Goal: Information Seeking & Learning: Learn about a topic

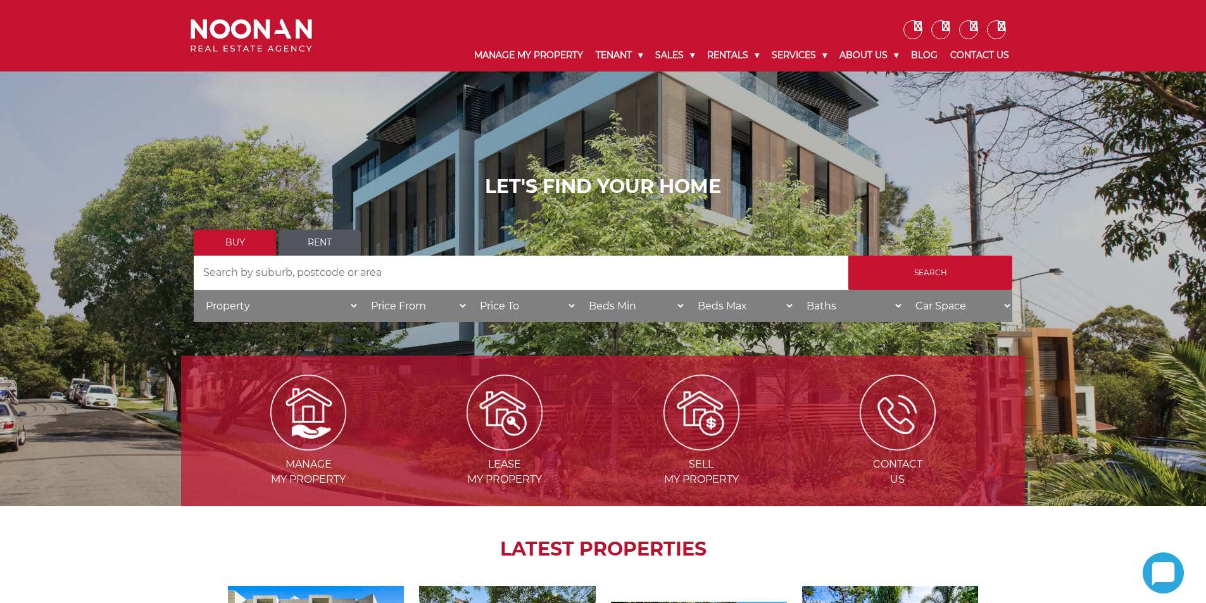
click at [317, 240] on link "Rent" at bounding box center [319, 243] width 82 height 26
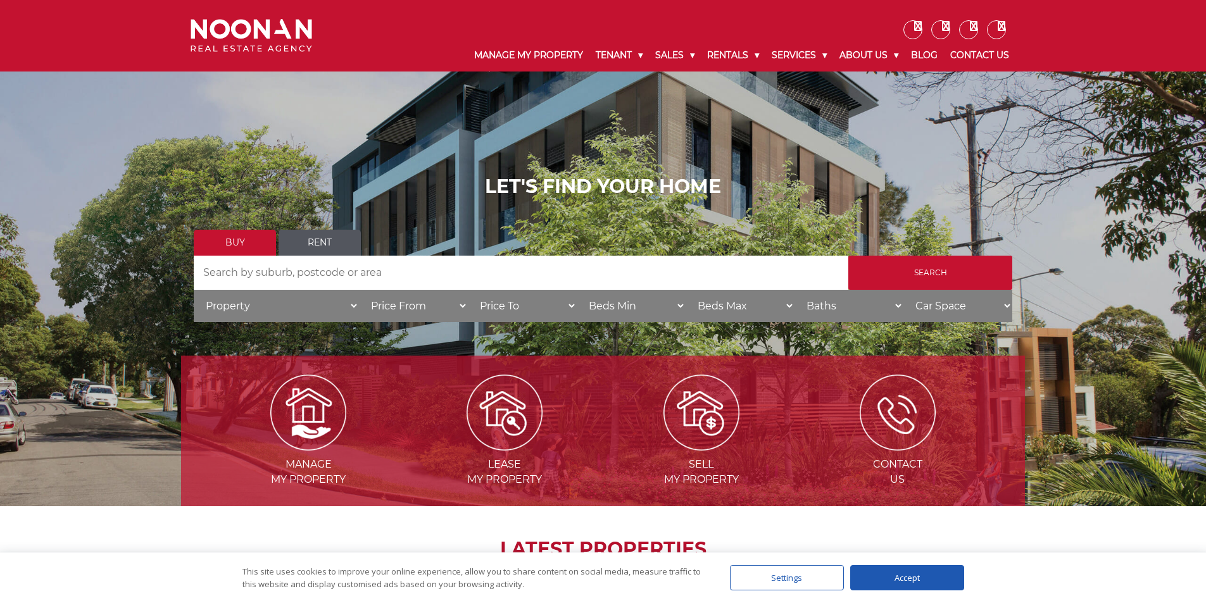
scroll to position [63, 0]
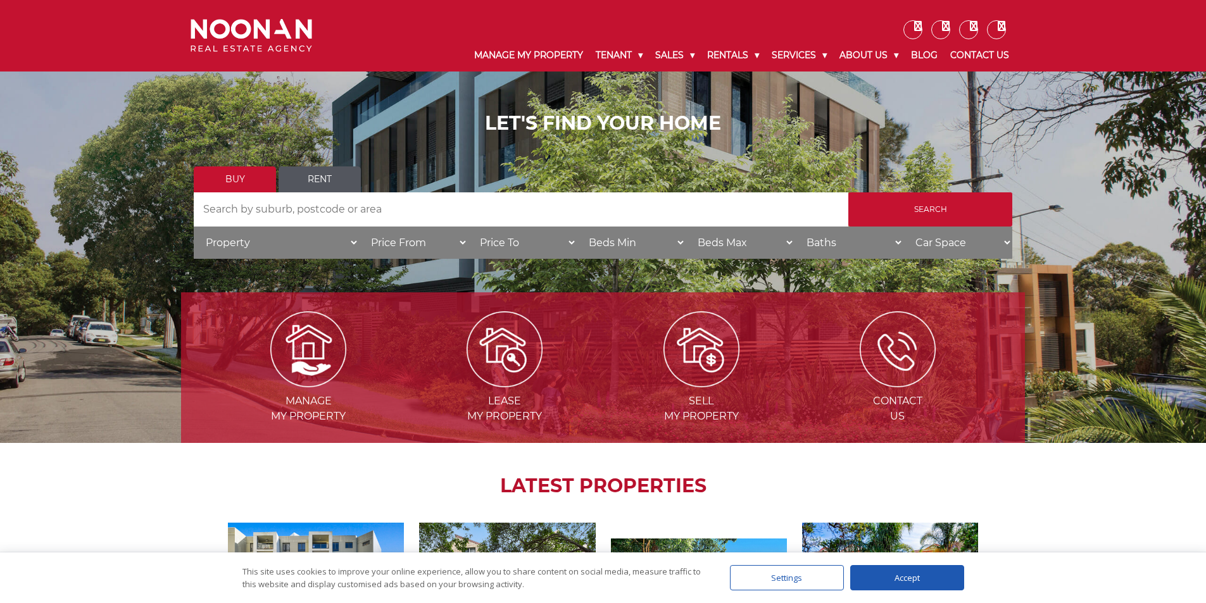
click at [227, 203] on input "Search by Address" at bounding box center [521, 209] width 654 height 34
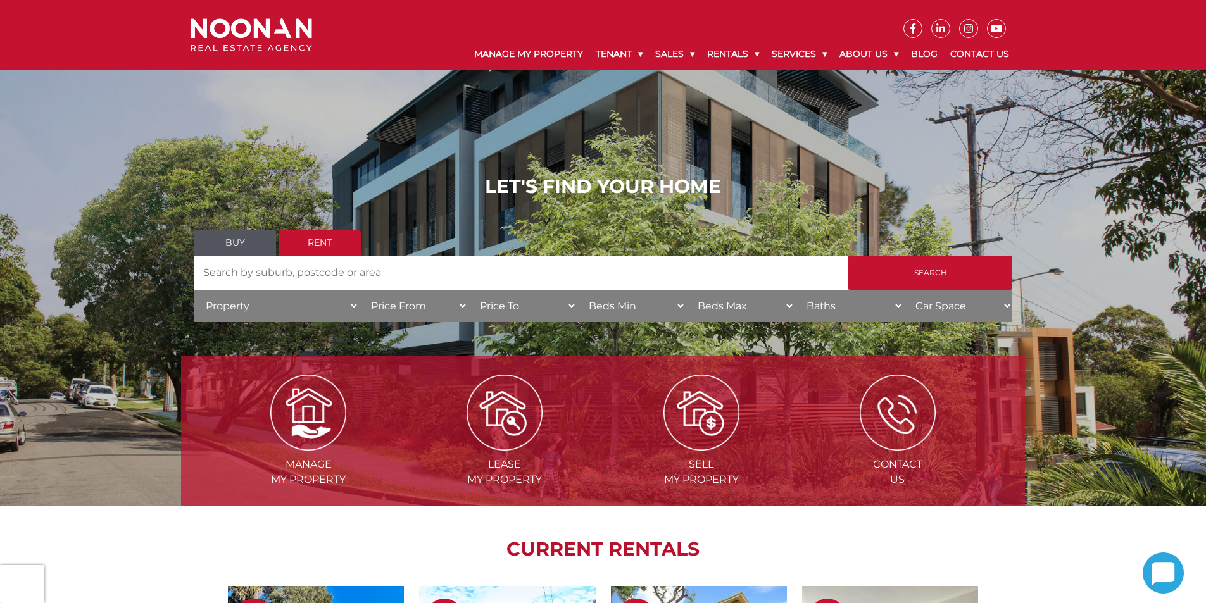
click at [244, 267] on input "Search by Address" at bounding box center [521, 273] width 654 height 34
type input "Carlton"
click at [938, 271] on input "Search" at bounding box center [930, 273] width 164 height 34
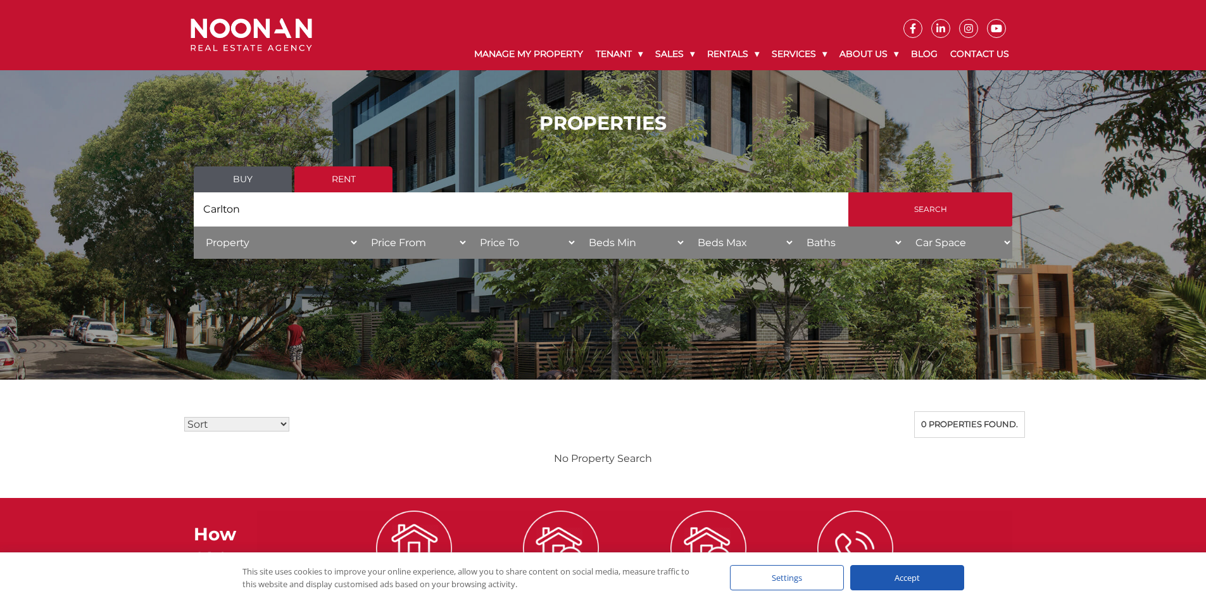
click at [356, 240] on select "Property House Unit Apartment Other Villa Duplex Semi-detached Townhouse Terrac…" at bounding box center [276, 243] width 165 height 32
select select "Unit"
click at [194, 227] on select "Property House Unit Apartment Other Villa Duplex Semi-detached Townhouse Terrac…" at bounding box center [276, 243] width 165 height 32
click at [207, 204] on input "Carlton" at bounding box center [521, 209] width 654 height 34
click at [203, 205] on input "Carlton" at bounding box center [521, 209] width 654 height 34
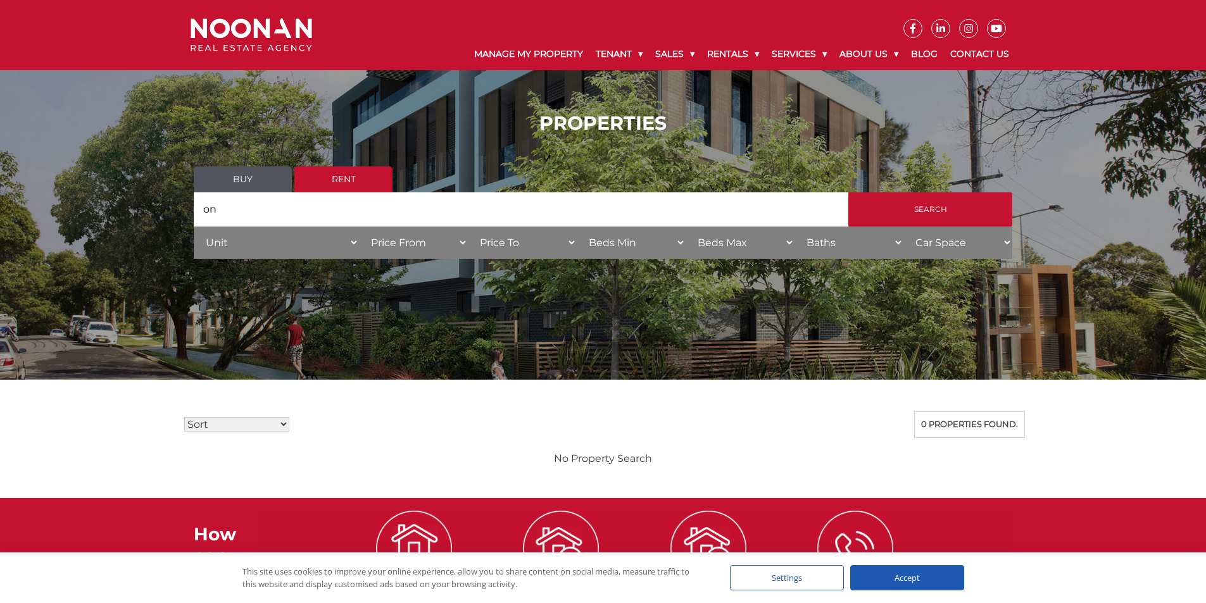
type input "n"
click at [933, 198] on input "Search" at bounding box center [930, 209] width 164 height 34
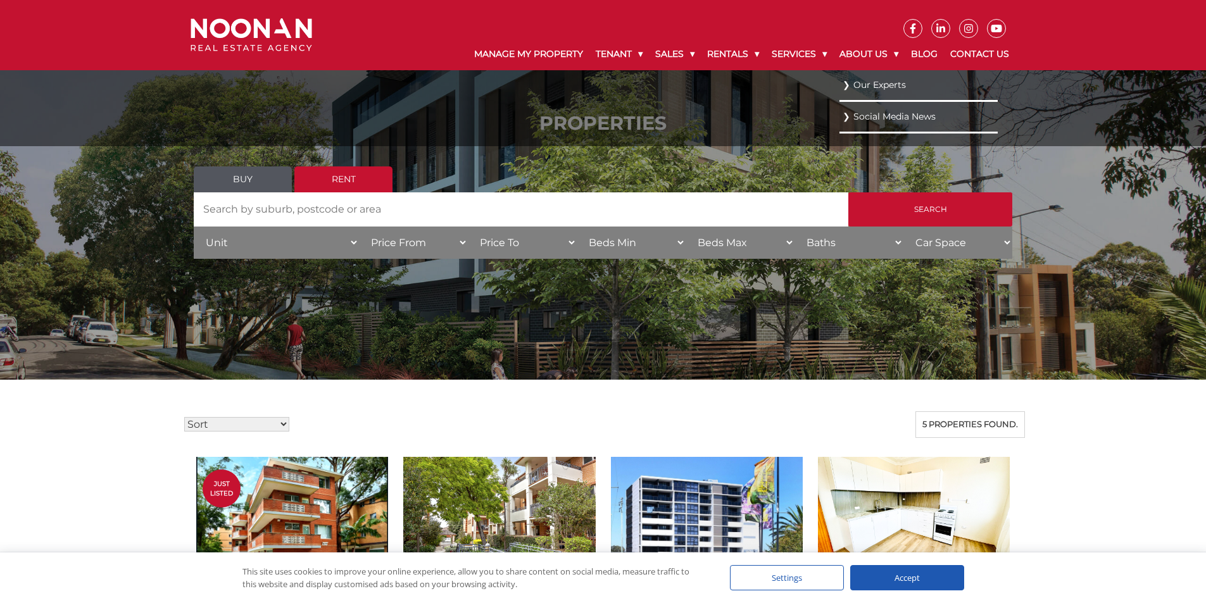
click at [883, 83] on link "Our Experts" at bounding box center [918, 85] width 152 height 17
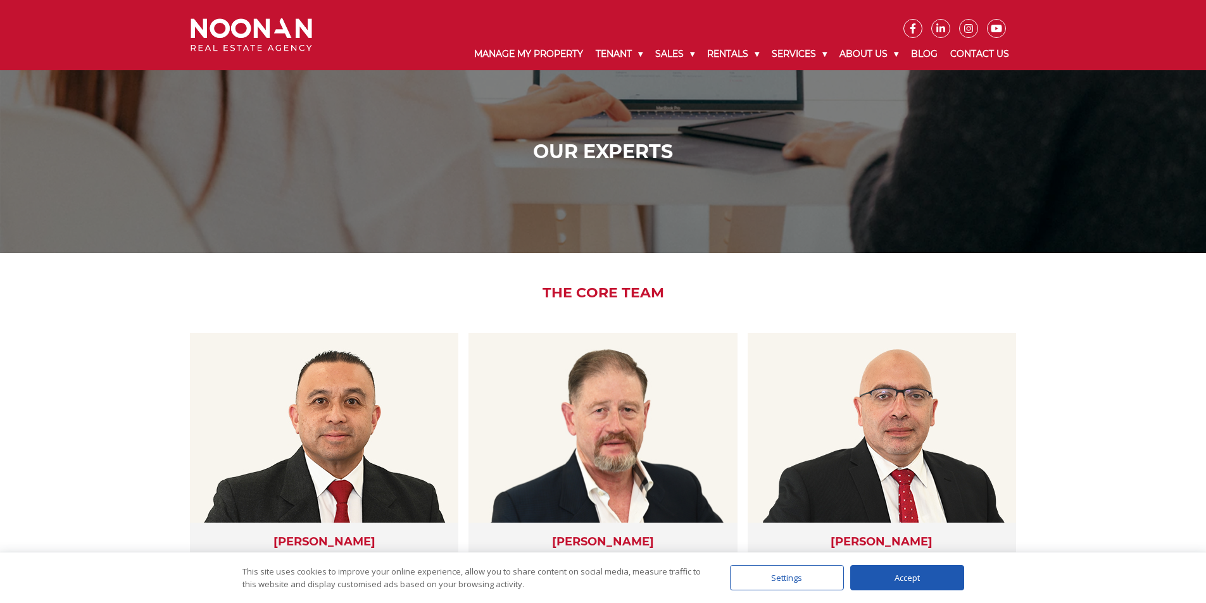
click at [916, 29] on icon at bounding box center [913, 28] width 18 height 10
